Goal: Transaction & Acquisition: Purchase product/service

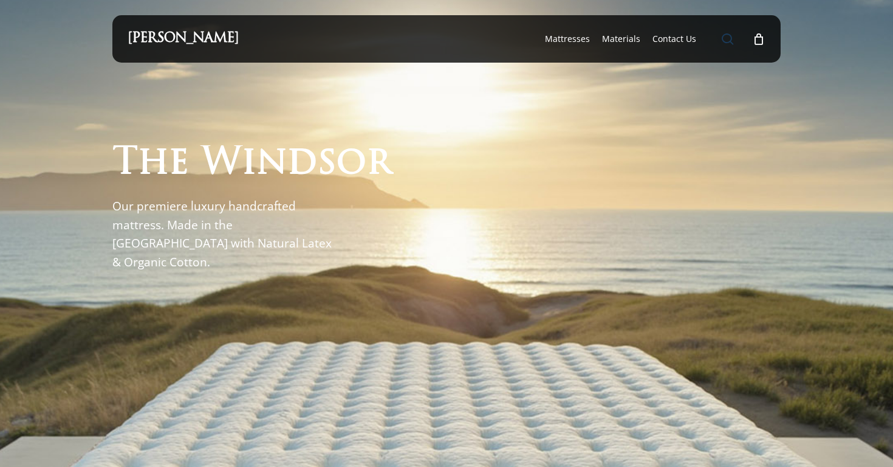
click at [723, 36] on span "Main Menu" at bounding box center [728, 39] width 12 height 12
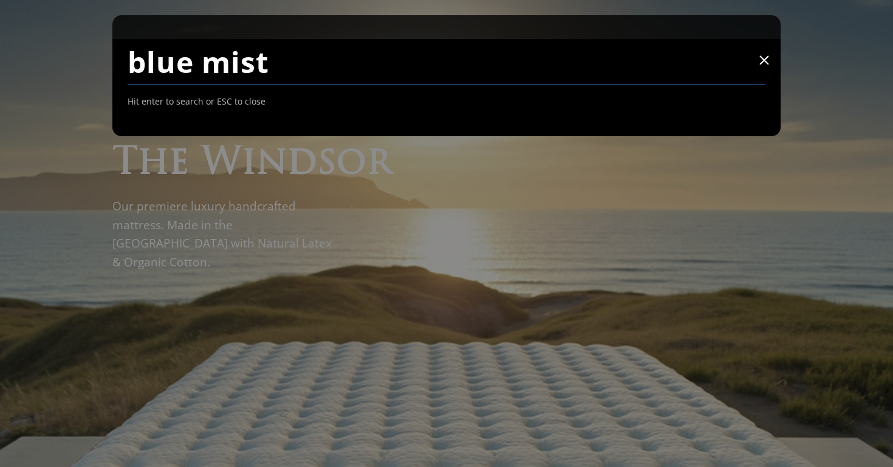
type input "blue mist"
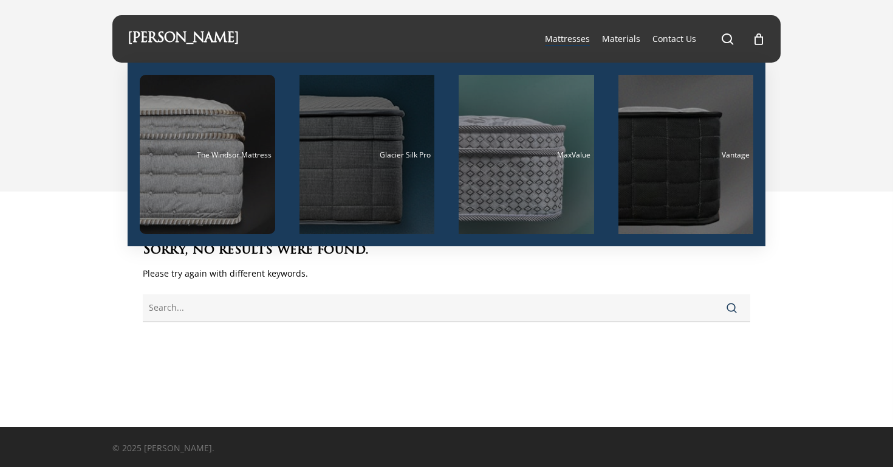
click at [357, 183] on div "Main Menu" at bounding box center [366, 154] width 135 height 159
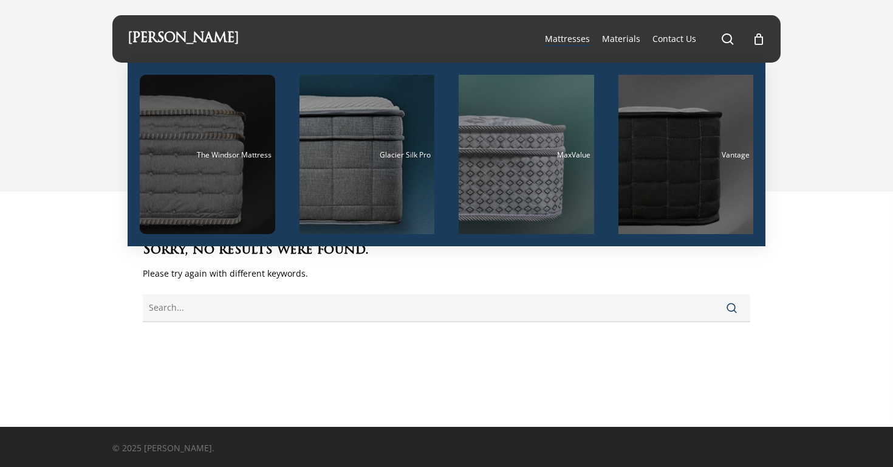
click at [191, 160] on div "Main Menu" at bounding box center [207, 154] width 135 height 159
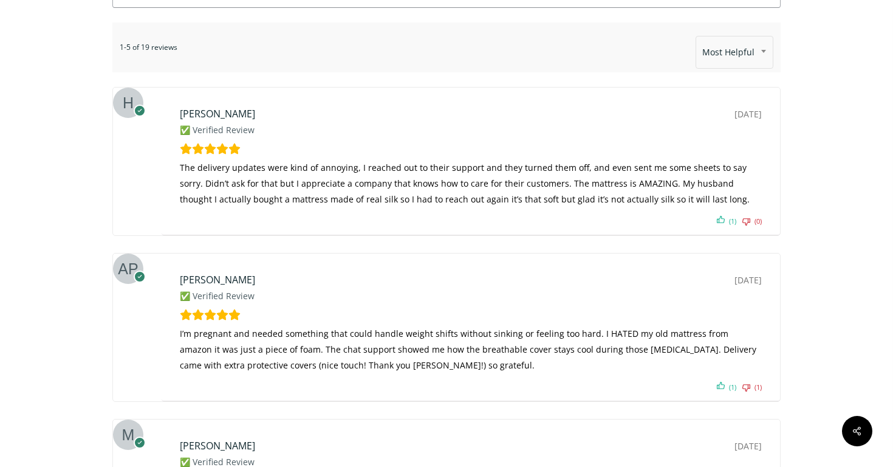
scroll to position [3745, 0]
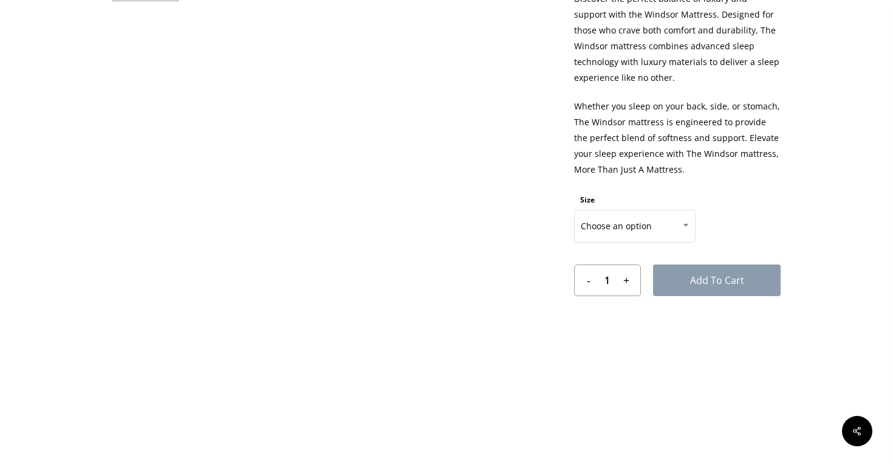
scroll to position [642, 0]
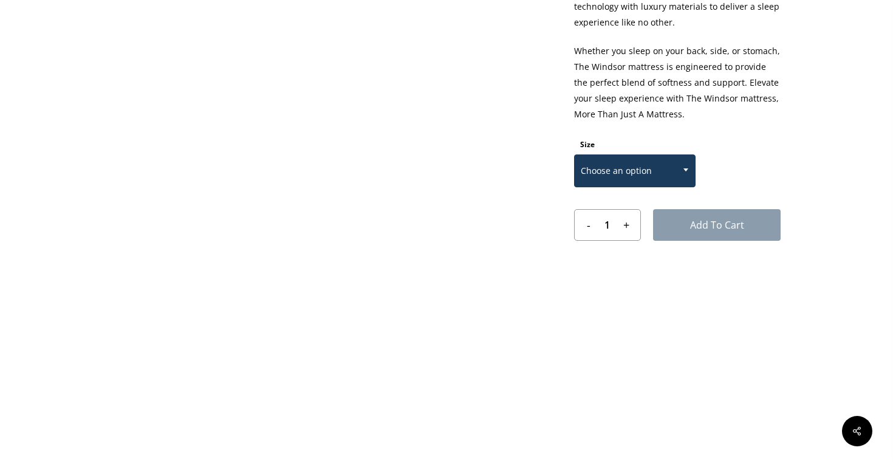
click at [632, 161] on span "Choose an option" at bounding box center [635, 171] width 120 height 26
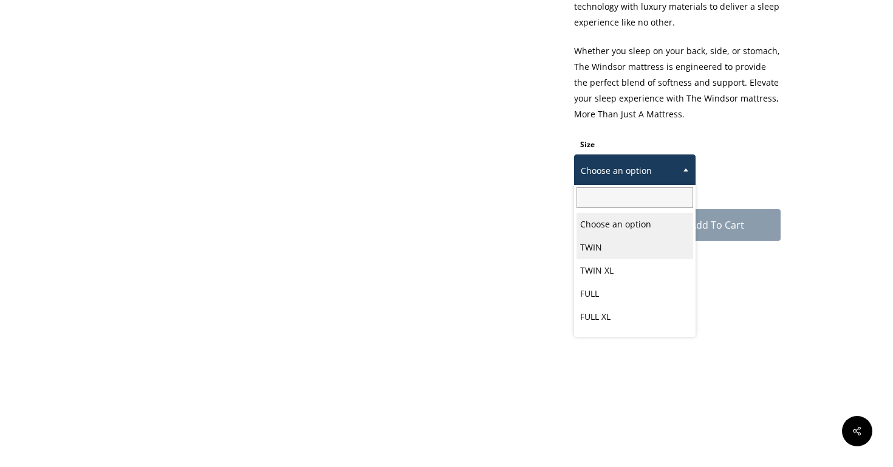
select select "TWIN"
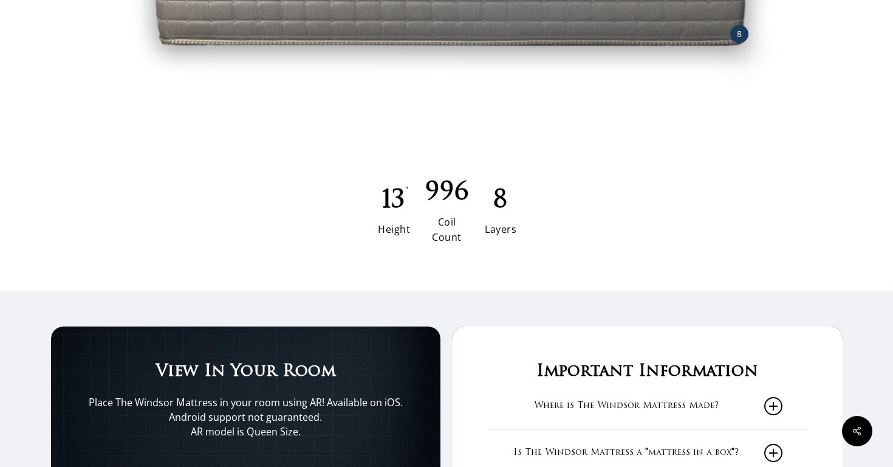
scroll to position [2024, 0]
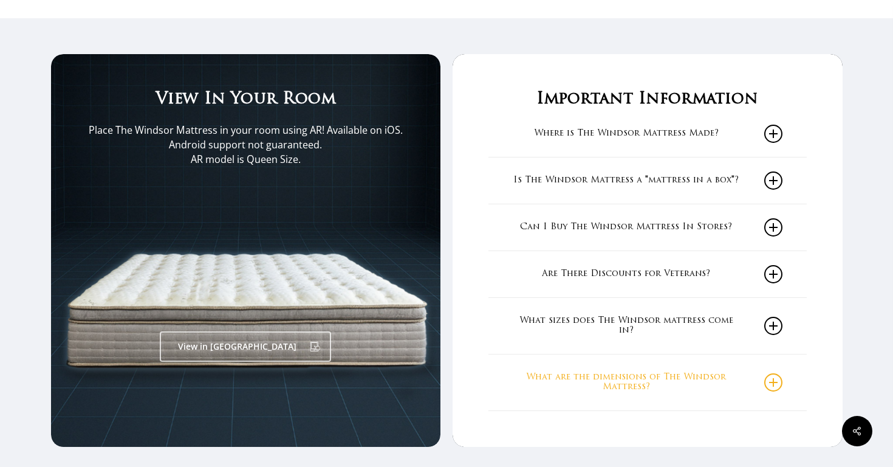
click at [568, 375] on link "What are the dimensions of The Windsor Mattress?" at bounding box center [648, 382] width 270 height 56
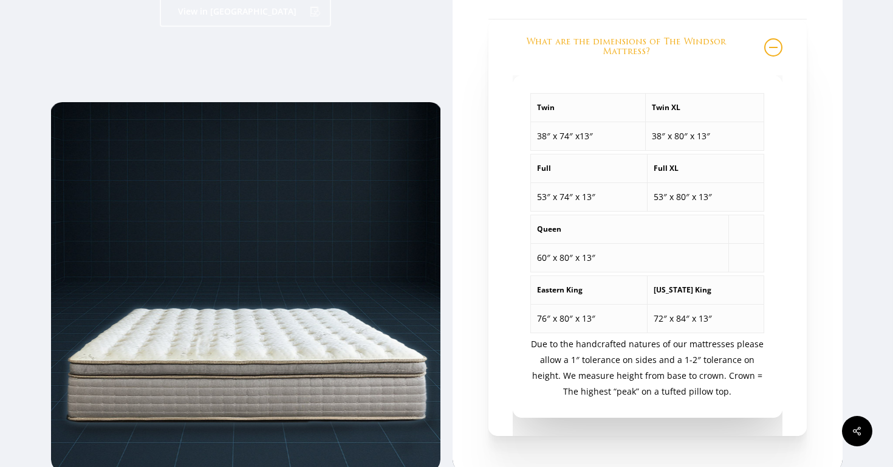
scroll to position [2363, 0]
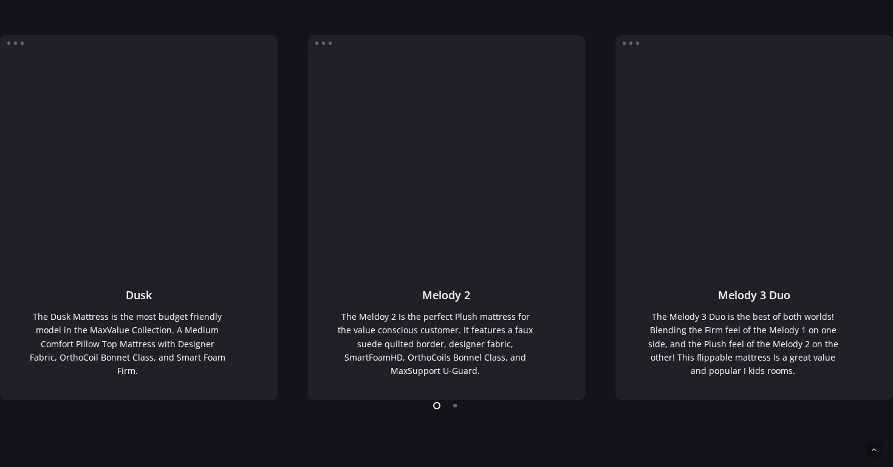
scroll to position [278, 0]
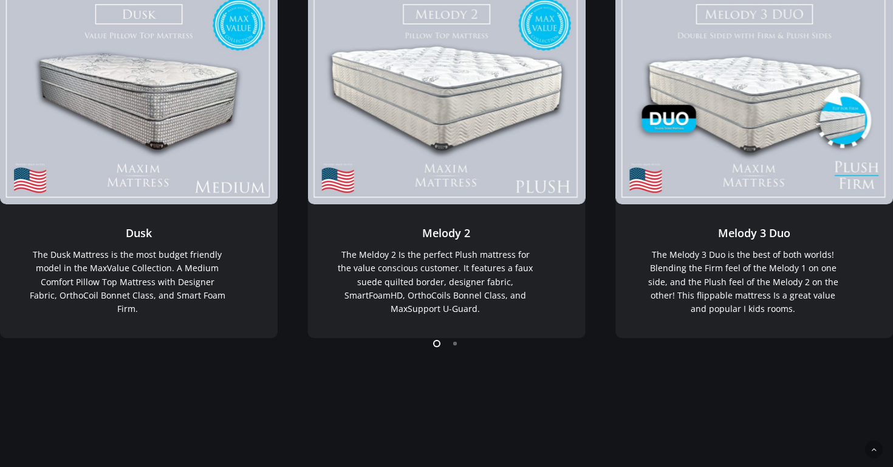
click at [451, 344] on li "Page dot 2" at bounding box center [456, 343] width 18 height 18
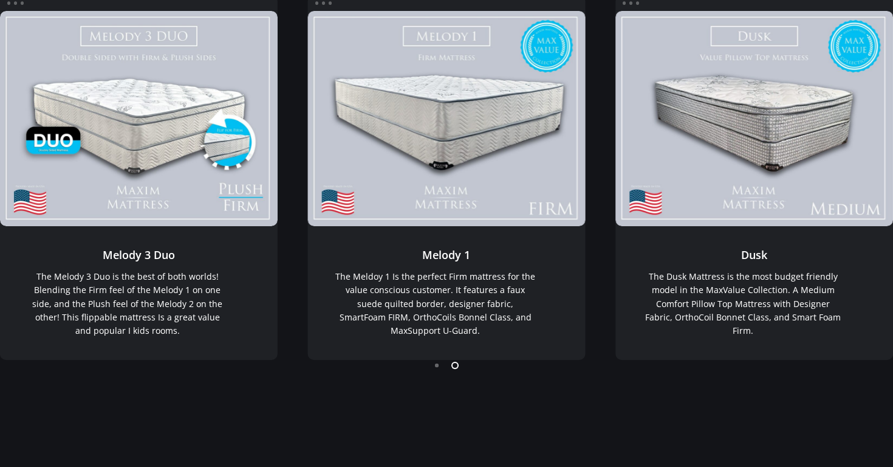
scroll to position [0, 0]
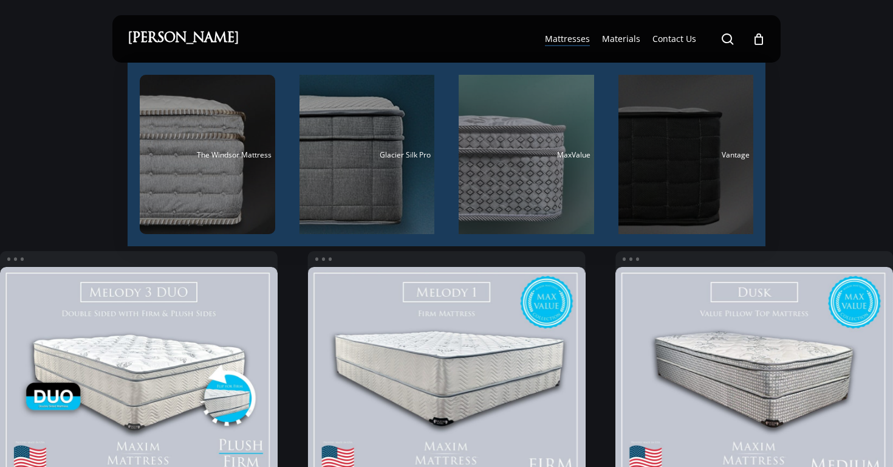
click at [651, 174] on div "Main Menu" at bounding box center [685, 154] width 135 height 159
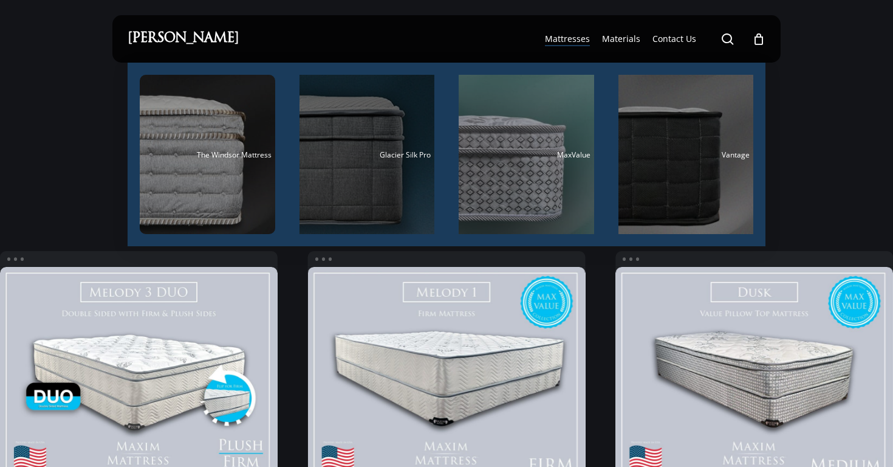
click at [365, 183] on div "Main Menu" at bounding box center [366, 154] width 135 height 159
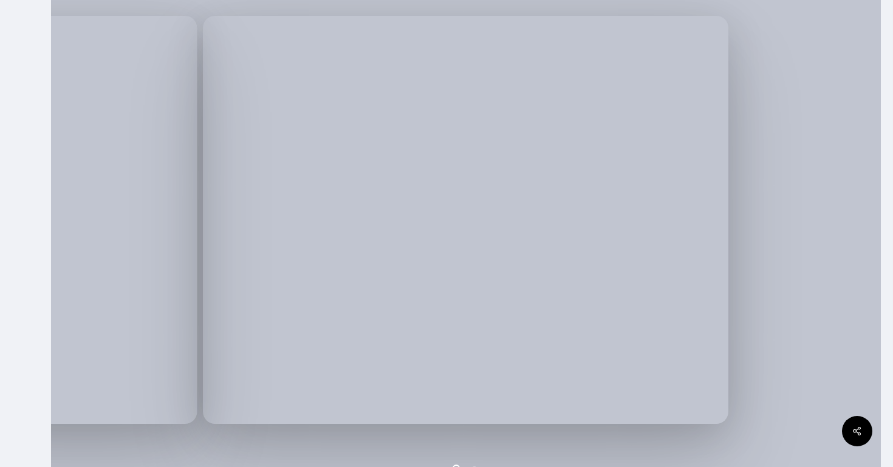
scroll to position [279, 0]
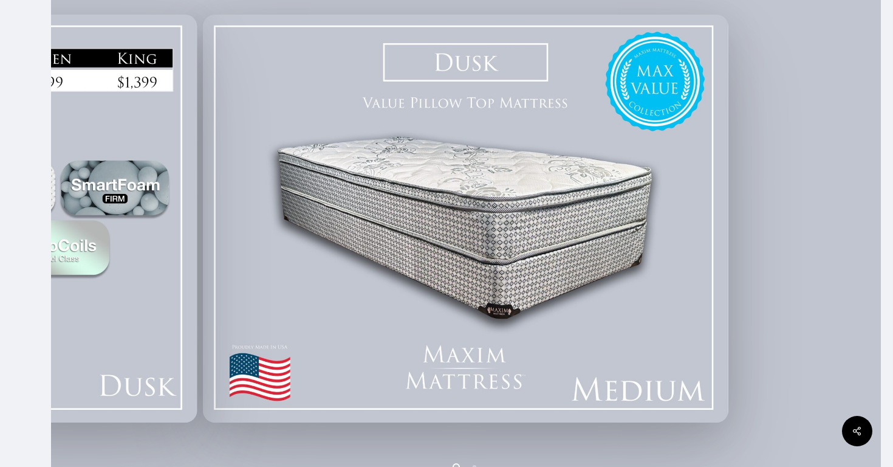
click at [490, 310] on img at bounding box center [465, 218] width 525 height 407
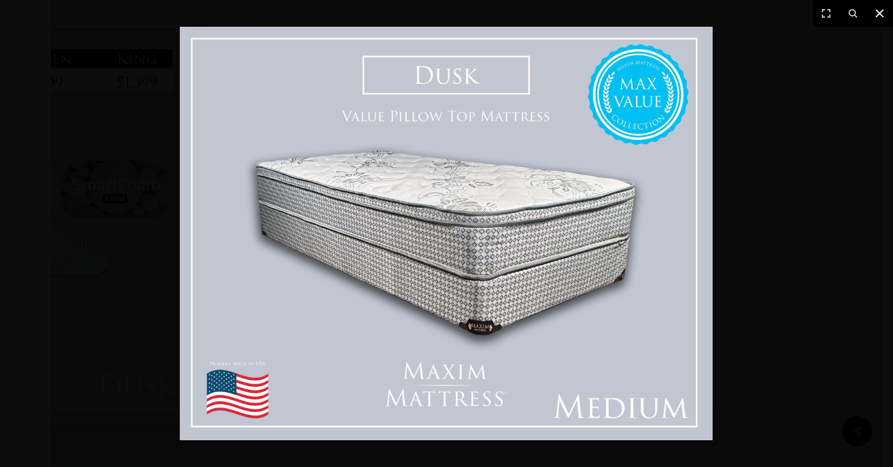
click at [880, 12] on icon at bounding box center [879, 13] width 9 height 9
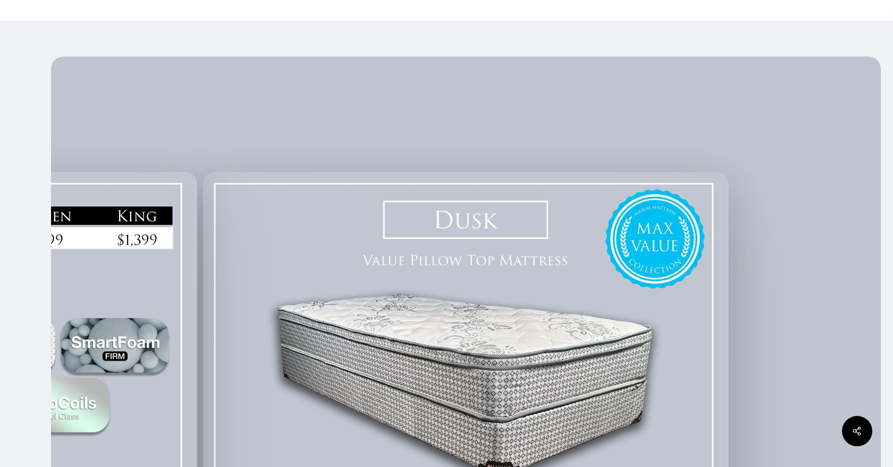
scroll to position [426, 0]
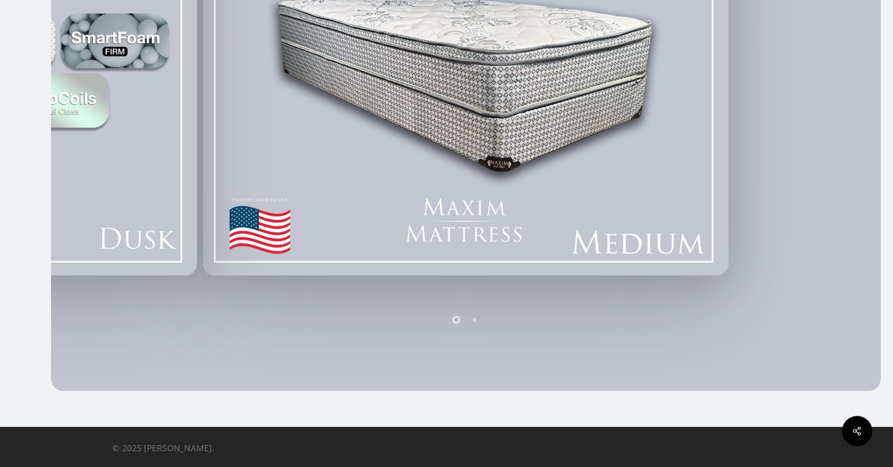
click at [642, 242] on img at bounding box center [465, 71] width 525 height 407
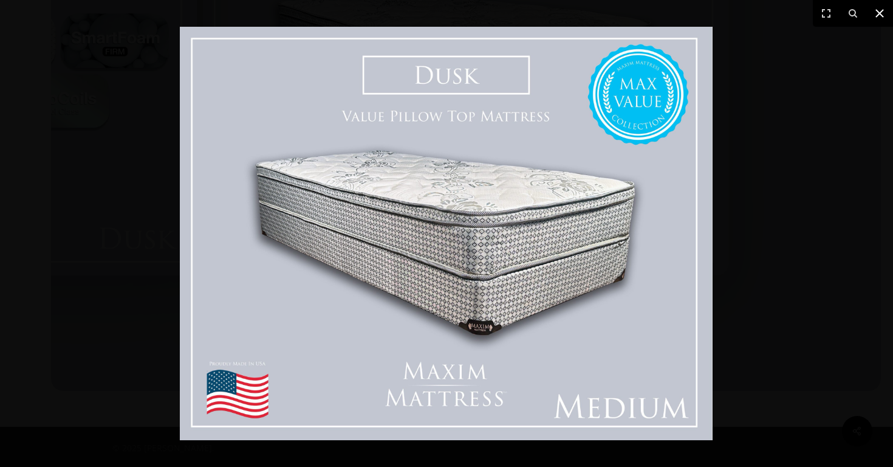
click at [878, 19] on icon at bounding box center [879, 13] width 15 height 15
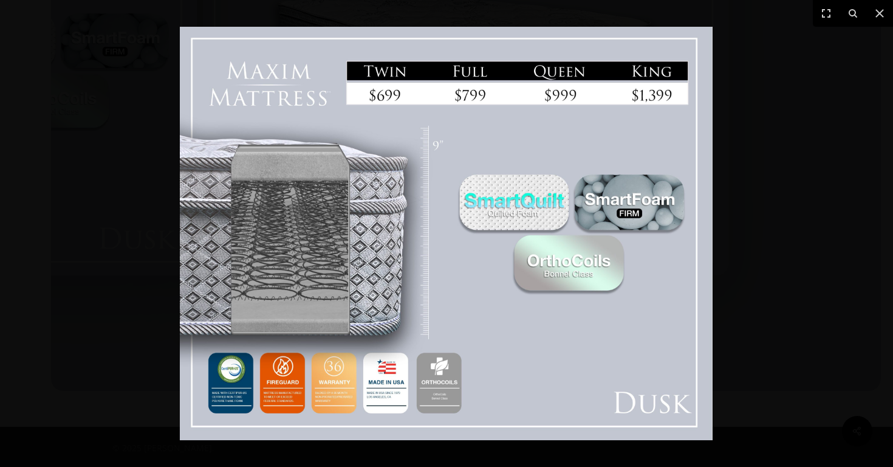
click at [696, 47] on img at bounding box center [446, 233] width 533 height 413
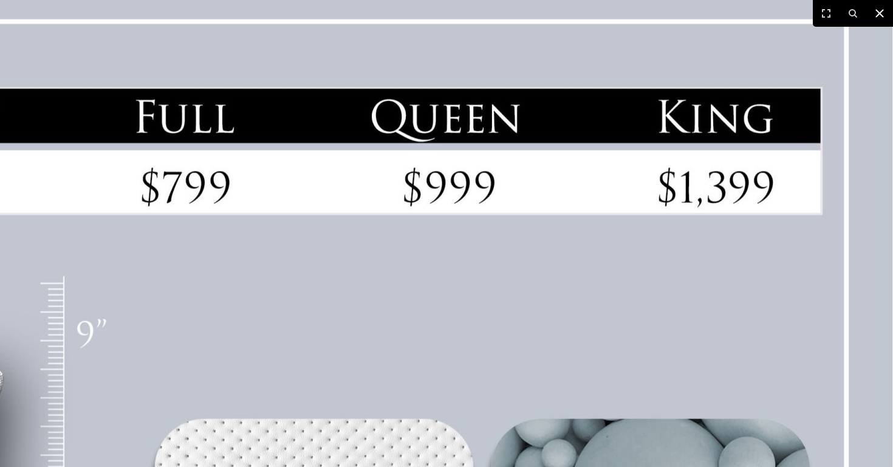
click at [878, 11] on icon at bounding box center [879, 13] width 15 height 15
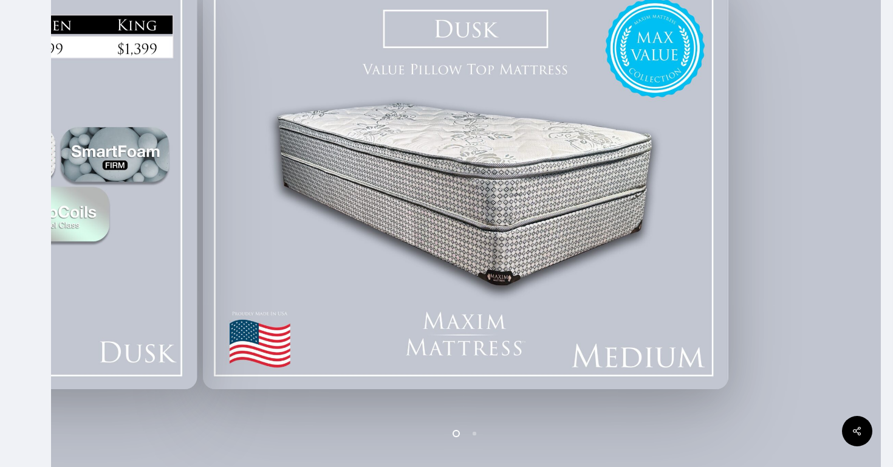
scroll to position [312, 0]
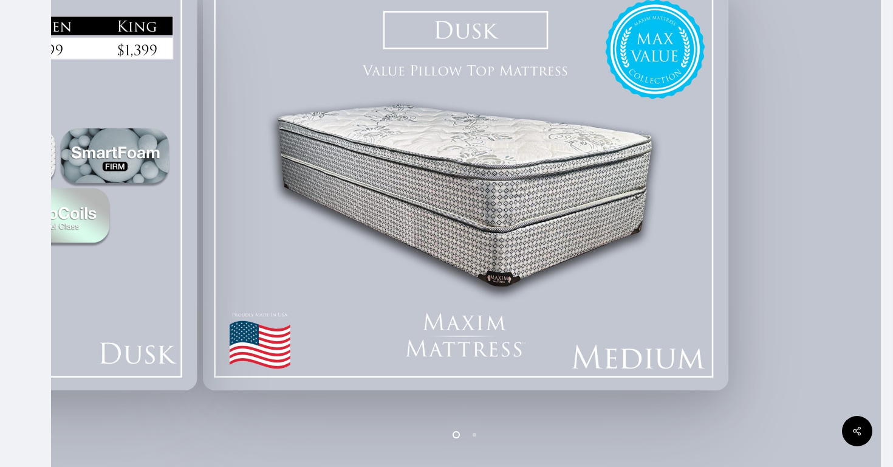
click at [474, 436] on li "Page dot 2" at bounding box center [475, 434] width 18 height 18
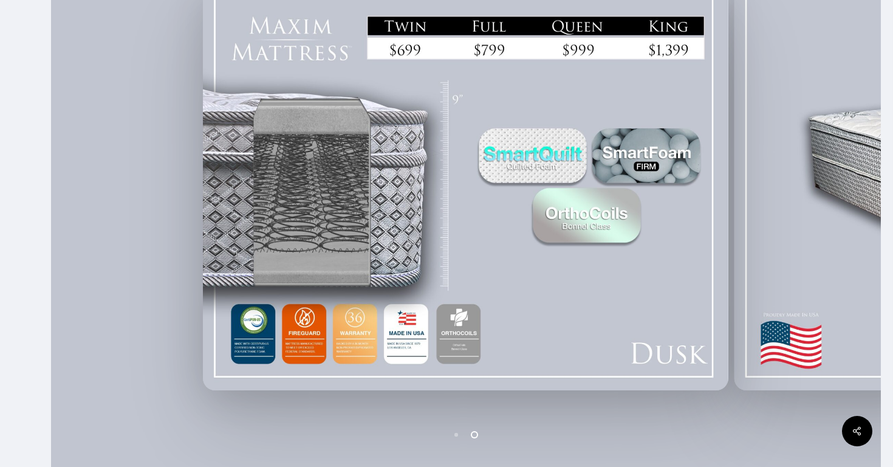
click at [509, 434] on ol at bounding box center [466, 434] width 532 height 19
click at [459, 435] on li "Page dot 1" at bounding box center [457, 434] width 18 height 18
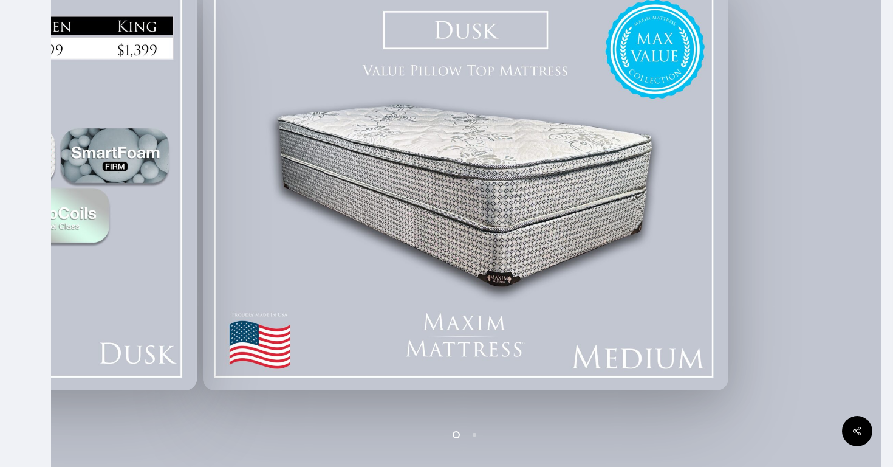
click at [482, 435] on li "Page dot 2" at bounding box center [475, 434] width 18 height 18
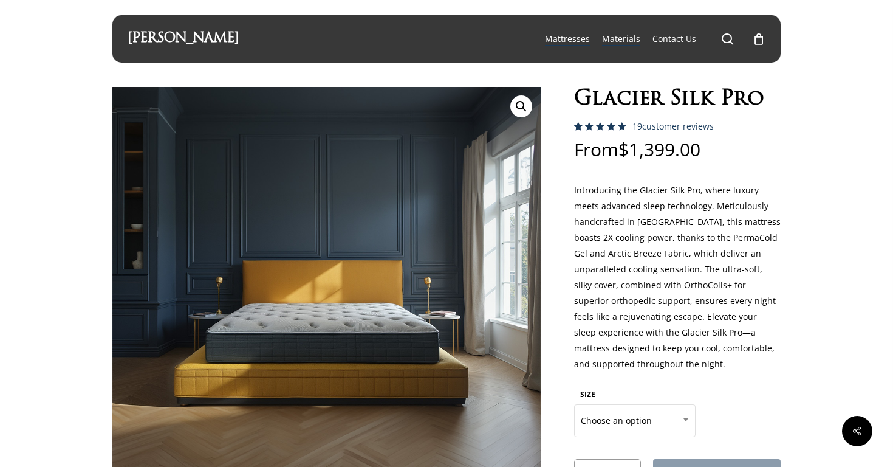
click at [631, 37] on span "Materials" at bounding box center [621, 39] width 38 height 12
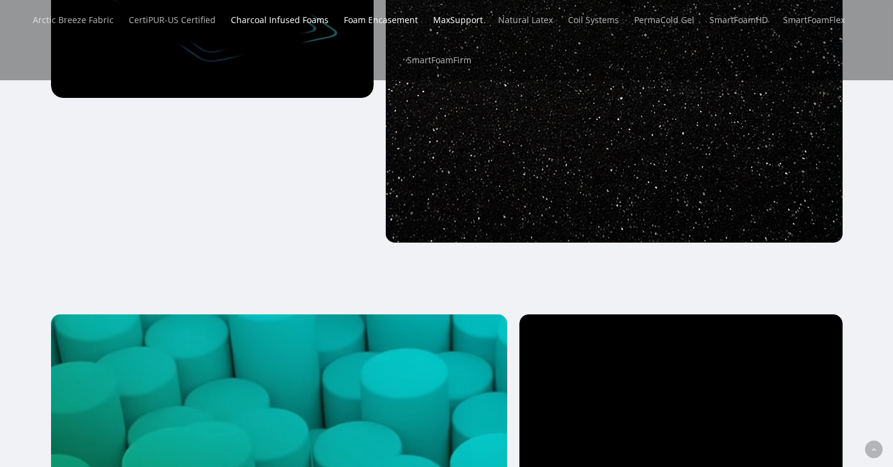
scroll to position [3470, 0]
